Goal: Transaction & Acquisition: Book appointment/travel/reservation

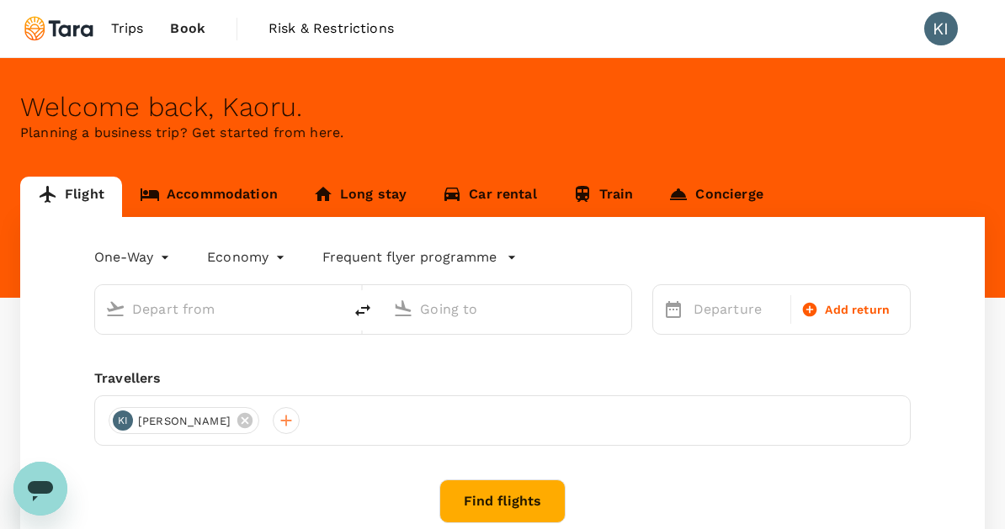
type input "roundtrip"
type input "[GEOGRAPHIC_DATA], [GEOGRAPHIC_DATA] (any)"
type input "Singapore Changi (SIN)"
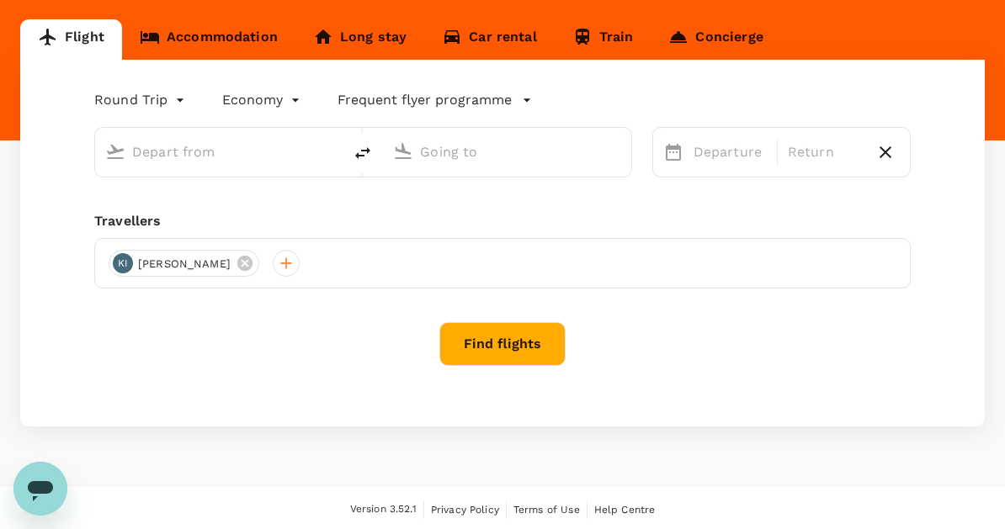
type input "[GEOGRAPHIC_DATA], [GEOGRAPHIC_DATA] (any)"
type input "Singapore Changi (SIN)"
